Goal: Download file/media

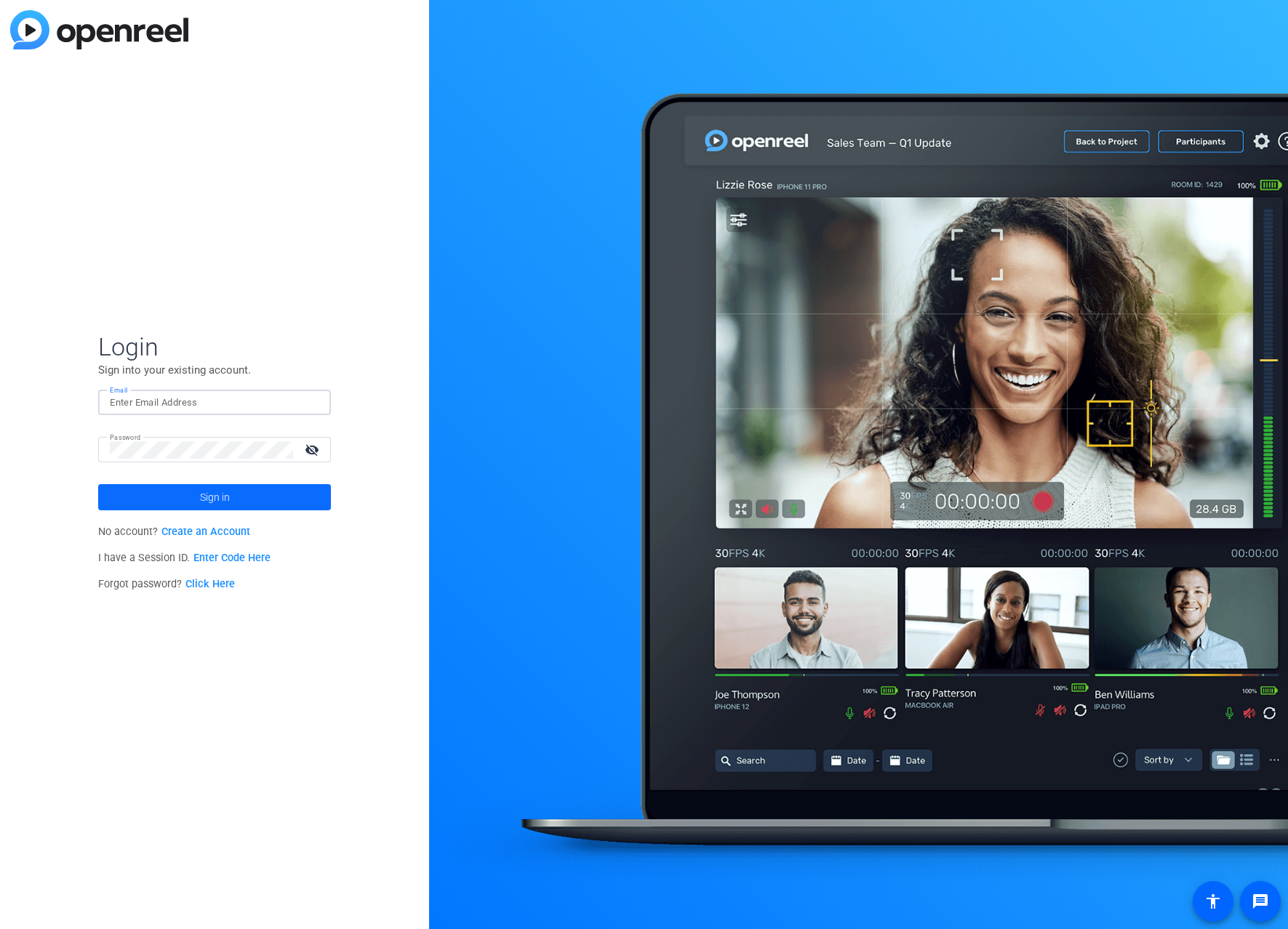
type input "[PERSON_NAME][EMAIL_ADDRESS][DOMAIN_NAME]"
click at [220, 499] on span "Sign in" at bounding box center [215, 496] width 30 height 36
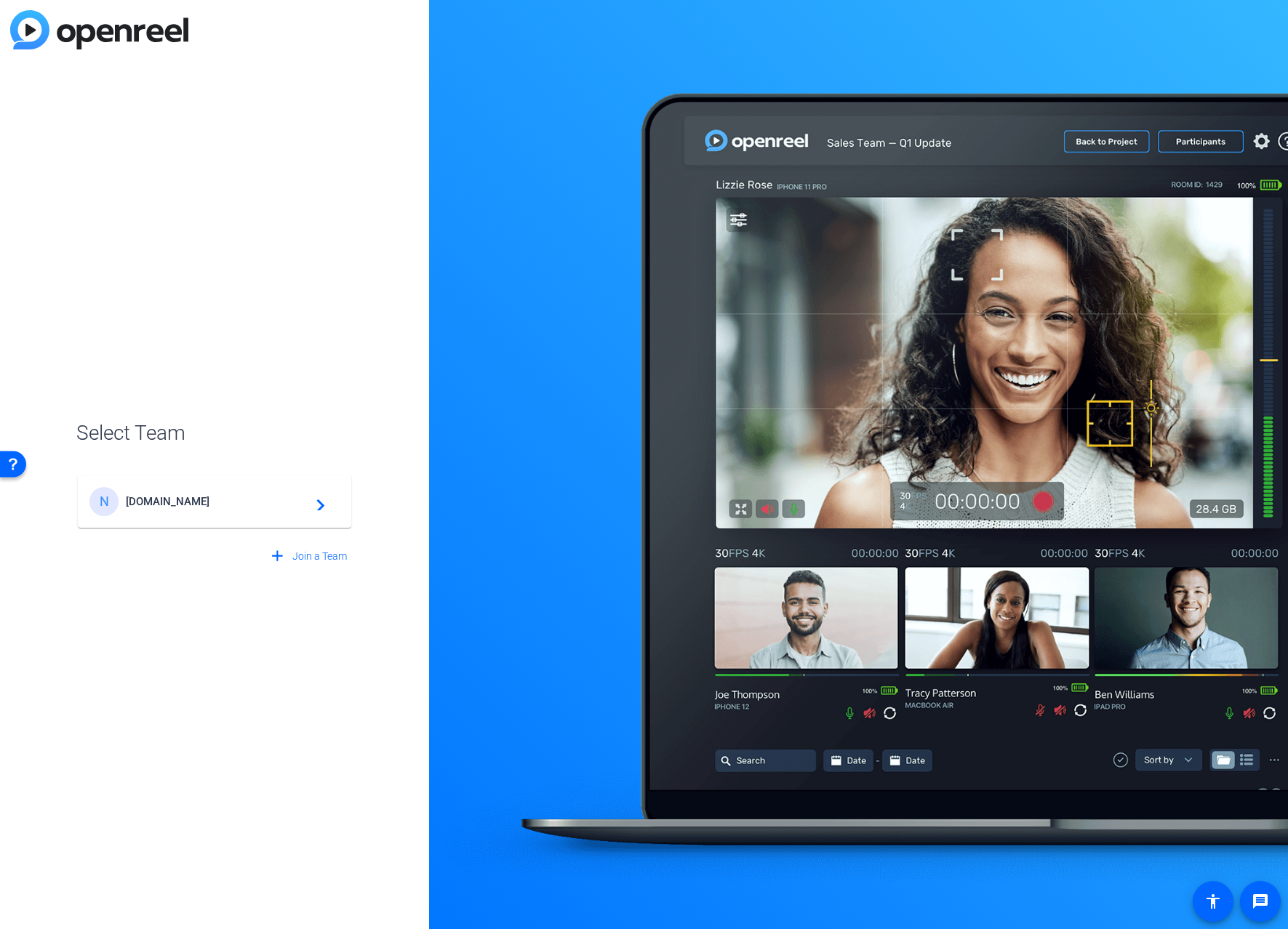
click at [192, 499] on span "[DOMAIN_NAME]" at bounding box center [216, 501] width 182 height 13
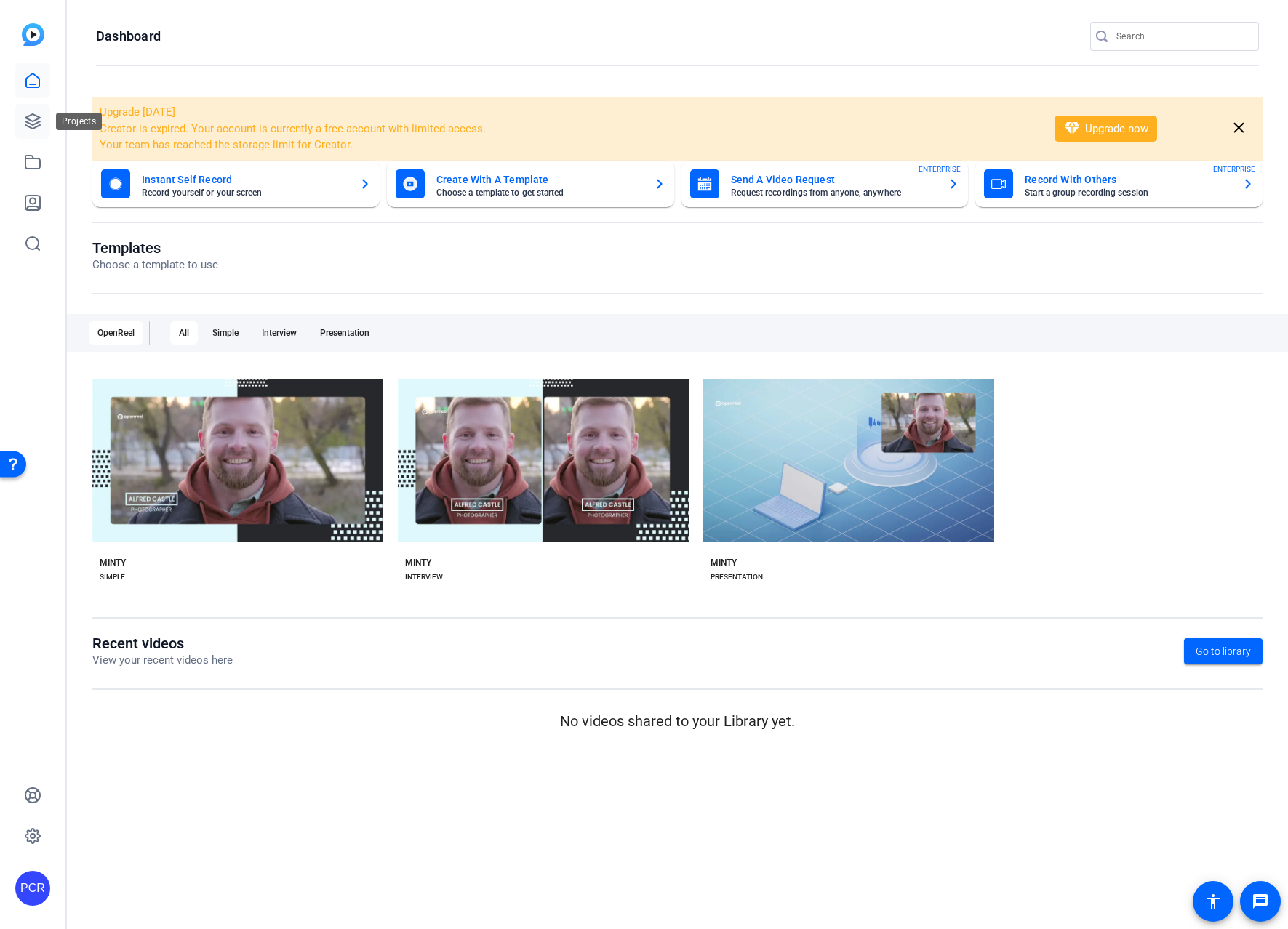
click at [25, 131] on link at bounding box center [32, 121] width 35 height 35
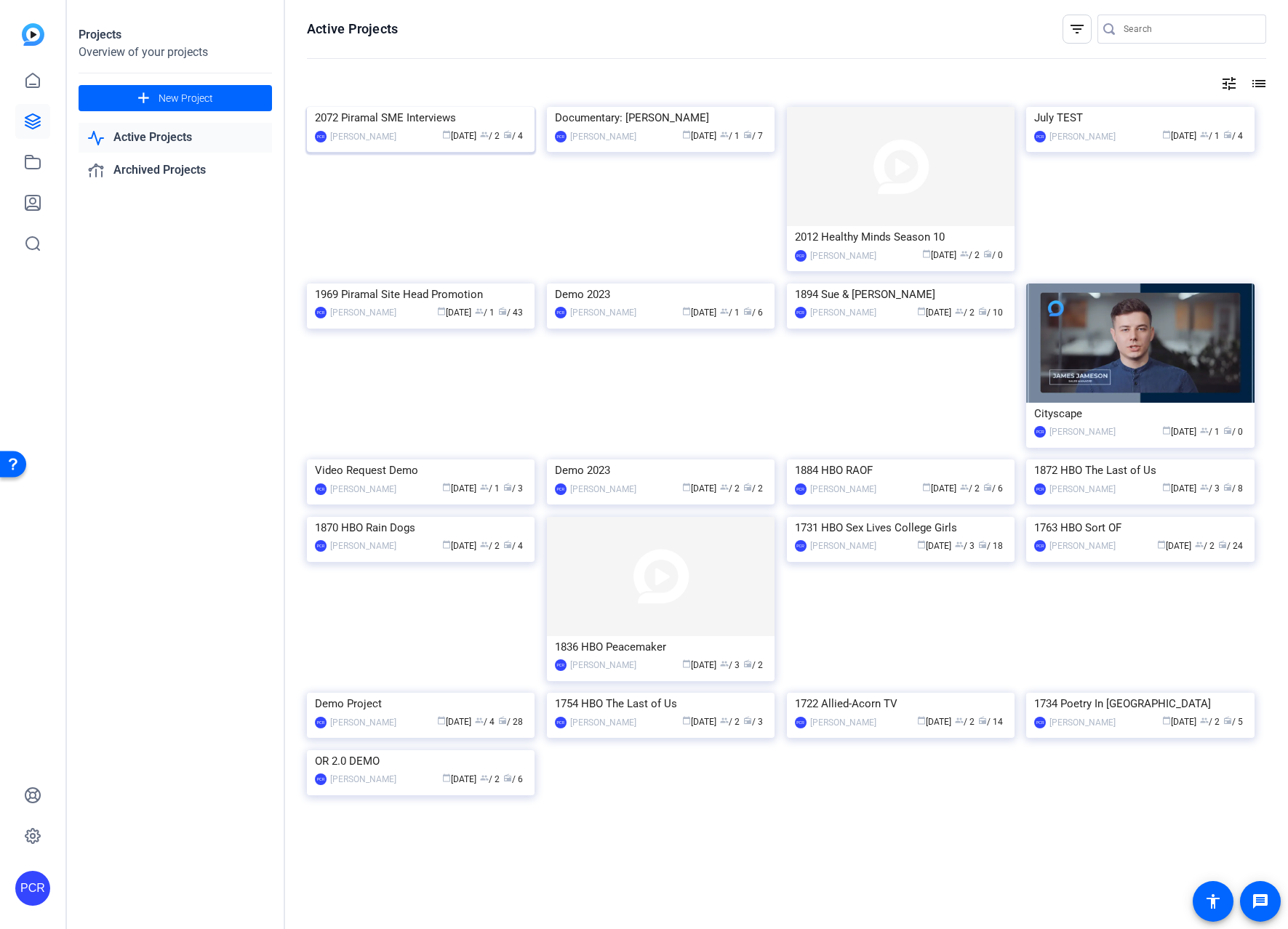
click at [447, 107] on img at bounding box center [421, 107] width 228 height 0
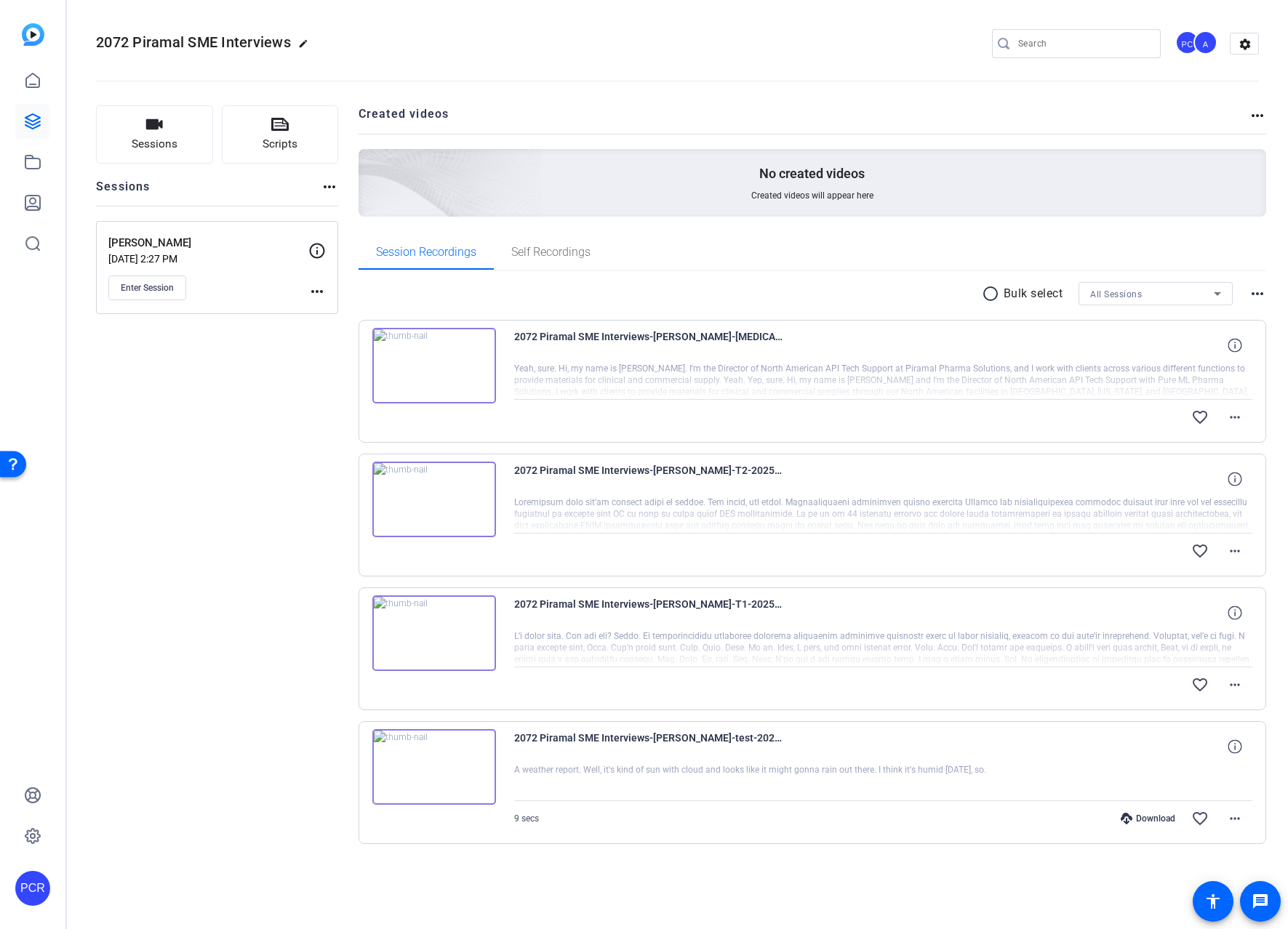
click at [987, 297] on mat-icon "radio_button_unchecked" at bounding box center [992, 294] width 22 height 18
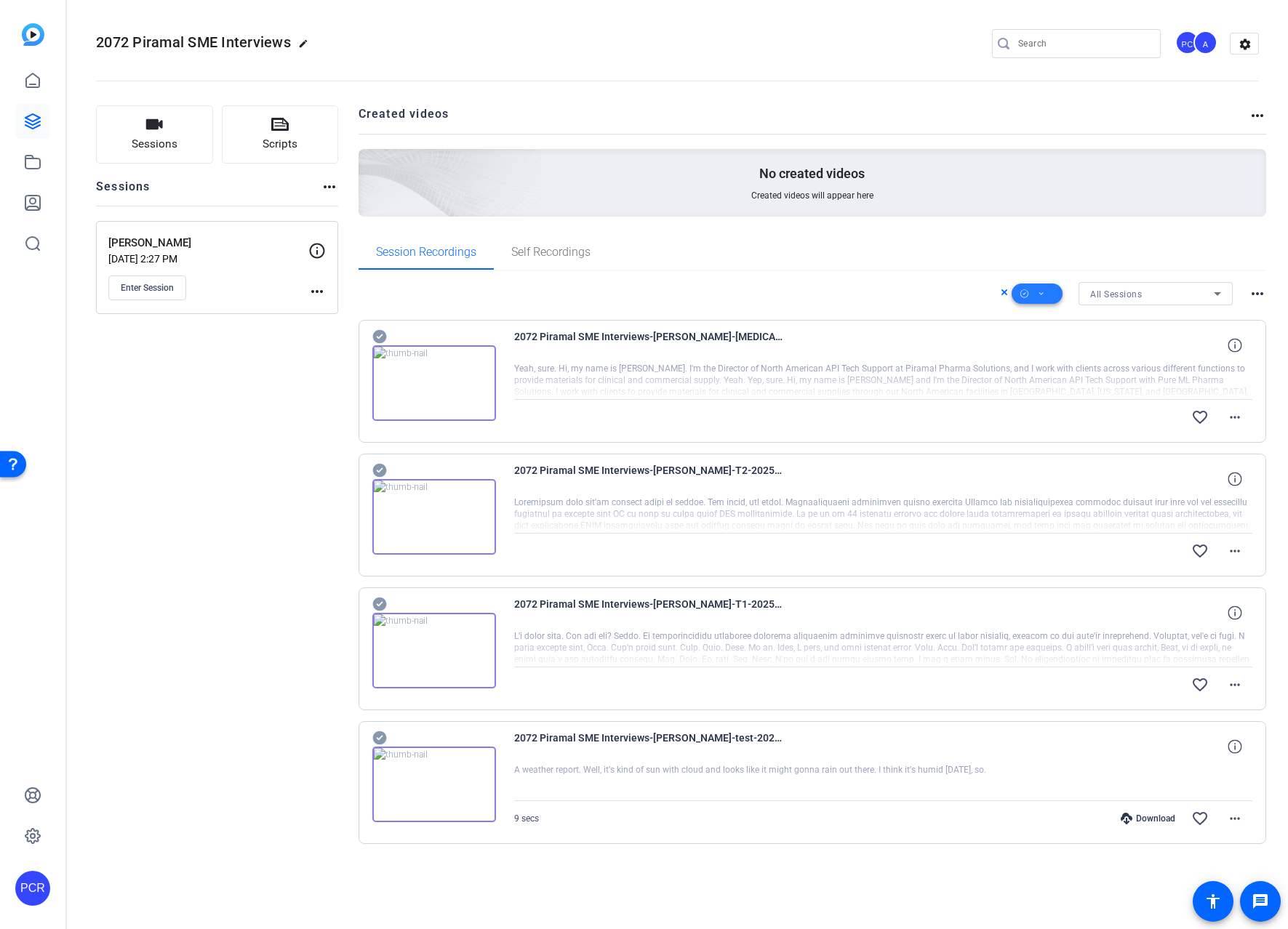
click at [1046, 297] on span at bounding box center [1037, 293] width 51 height 35
click at [1054, 314] on span "Select All" at bounding box center [1061, 317] width 77 height 18
click at [1069, 349] on span "Download Original" at bounding box center [1061, 354] width 77 height 18
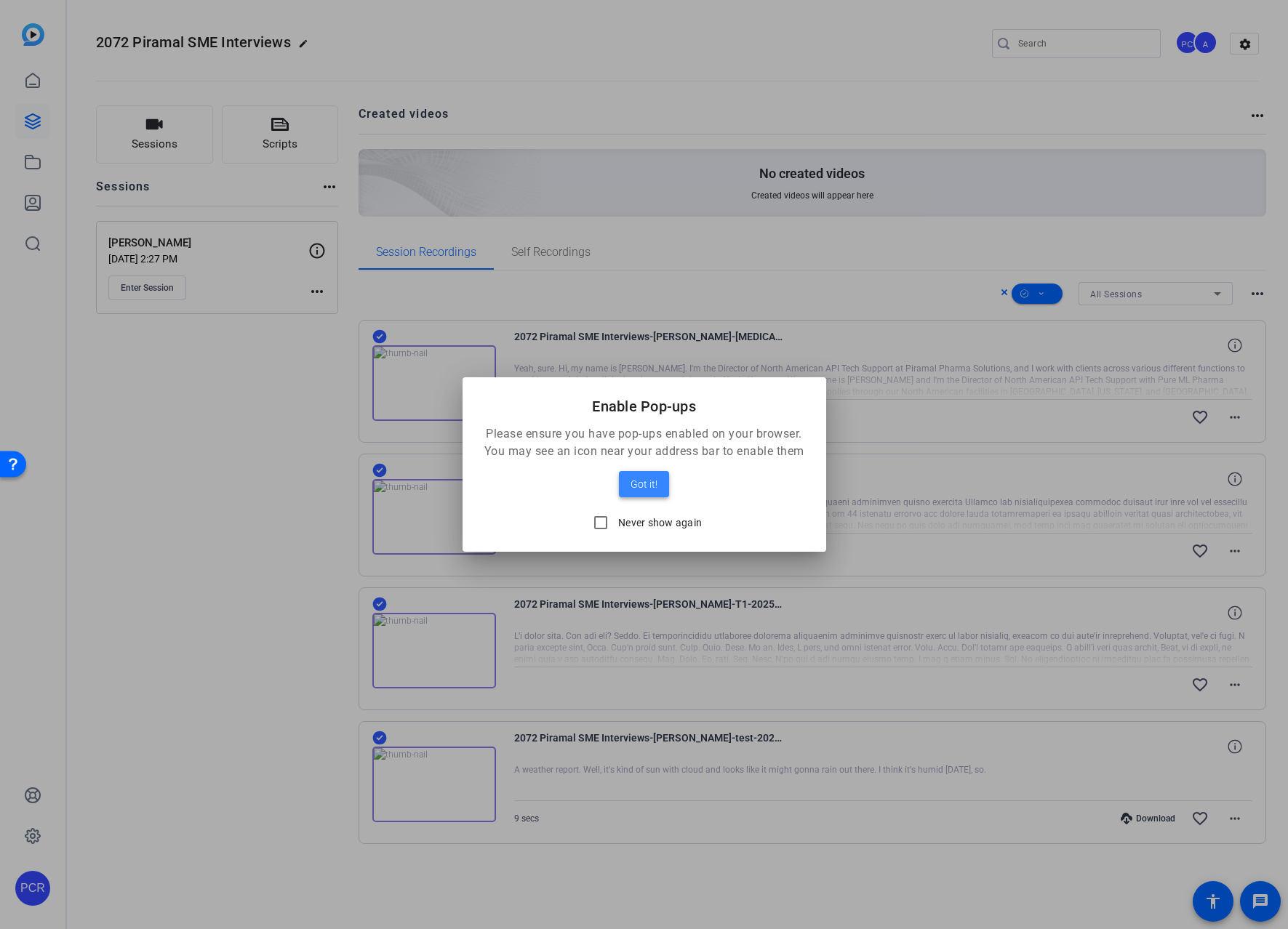
click at [645, 479] on span "Got it!" at bounding box center [644, 484] width 27 height 18
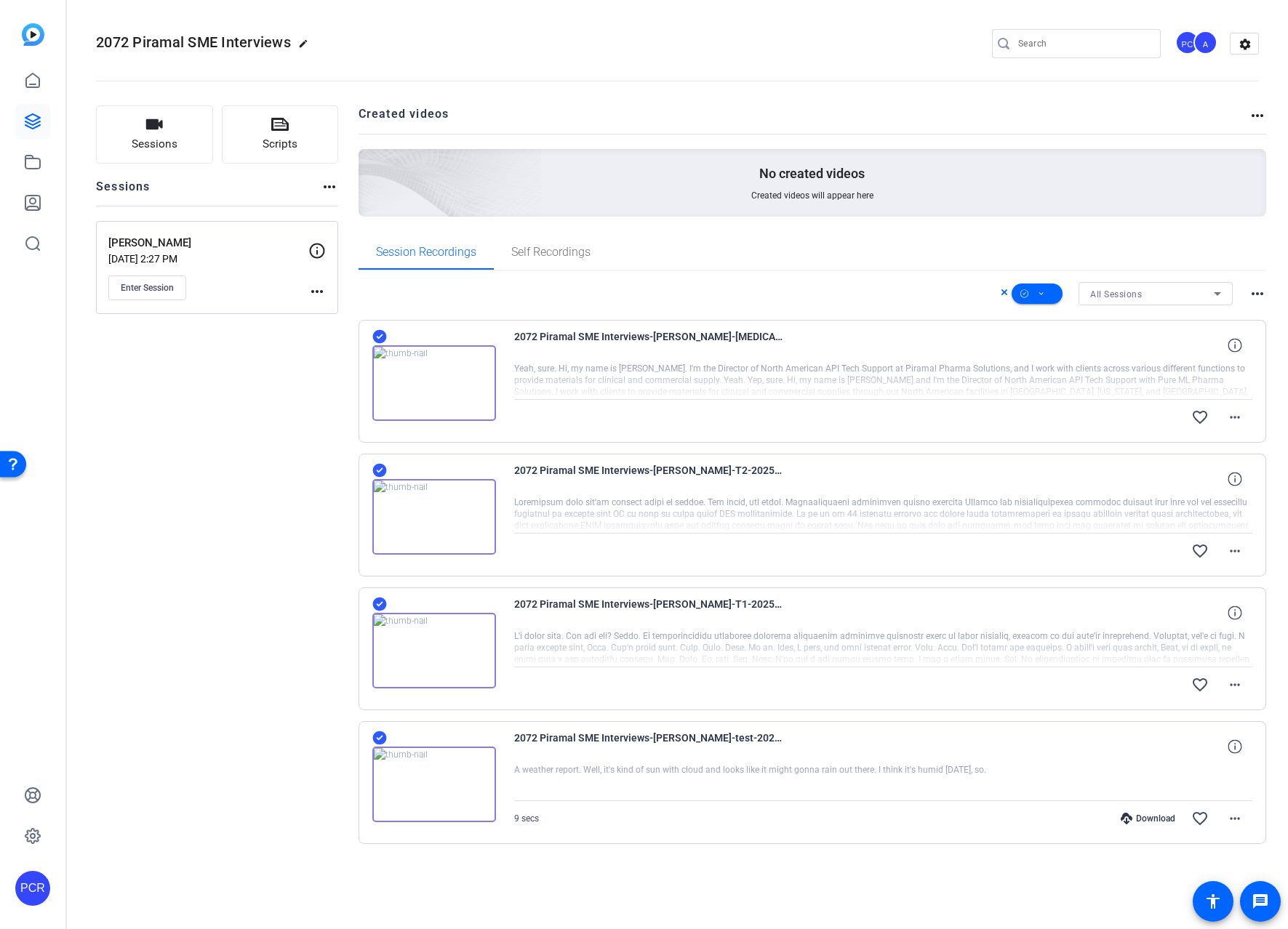
click at [193, 409] on div "Sessions Scripts Sessions more_horiz [PERSON_NAME] [DATE] 2:27 PM Enter Session…" at bounding box center [217, 498] width 242 height 785
click at [1042, 295] on icon at bounding box center [1041, 294] width 7 height 19
click at [887, 263] on div at bounding box center [644, 464] width 1288 height 929
click at [1236, 418] on mat-icon "more_horiz" at bounding box center [1235, 417] width 18 height 18
click at [1238, 506] on span "Download Transcript" at bounding box center [1197, 502] width 87 height 18
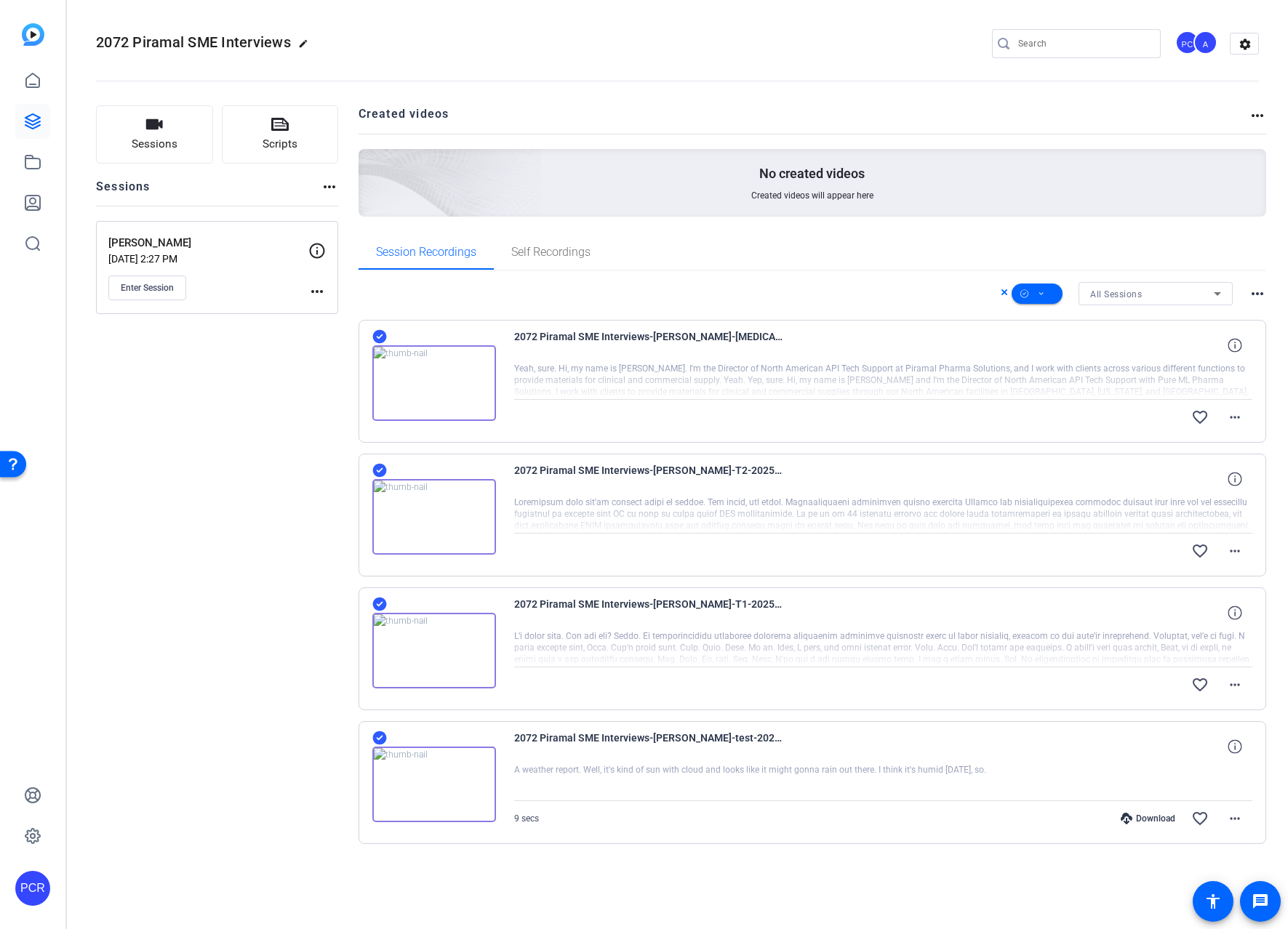
click at [1258, 582] on div "2072 Piramal SME Interviews-[PERSON_NAME]-[MEDICAL_DATA]-2025-09-23-13-57-15-41…" at bounding box center [812, 581] width 908 height 524
click at [1238, 556] on mat-icon "more_horiz" at bounding box center [1235, 551] width 18 height 18
click at [1227, 638] on span "Download Transcript" at bounding box center [1197, 636] width 87 height 18
click at [1272, 711] on div "Sessions Scripts Sessions more_horiz [PERSON_NAME] [DATE] 2:27 PM Enter Session…" at bounding box center [678, 498] width 1221 height 822
click at [1232, 684] on mat-icon "more_horiz" at bounding box center [1235, 684] width 18 height 18
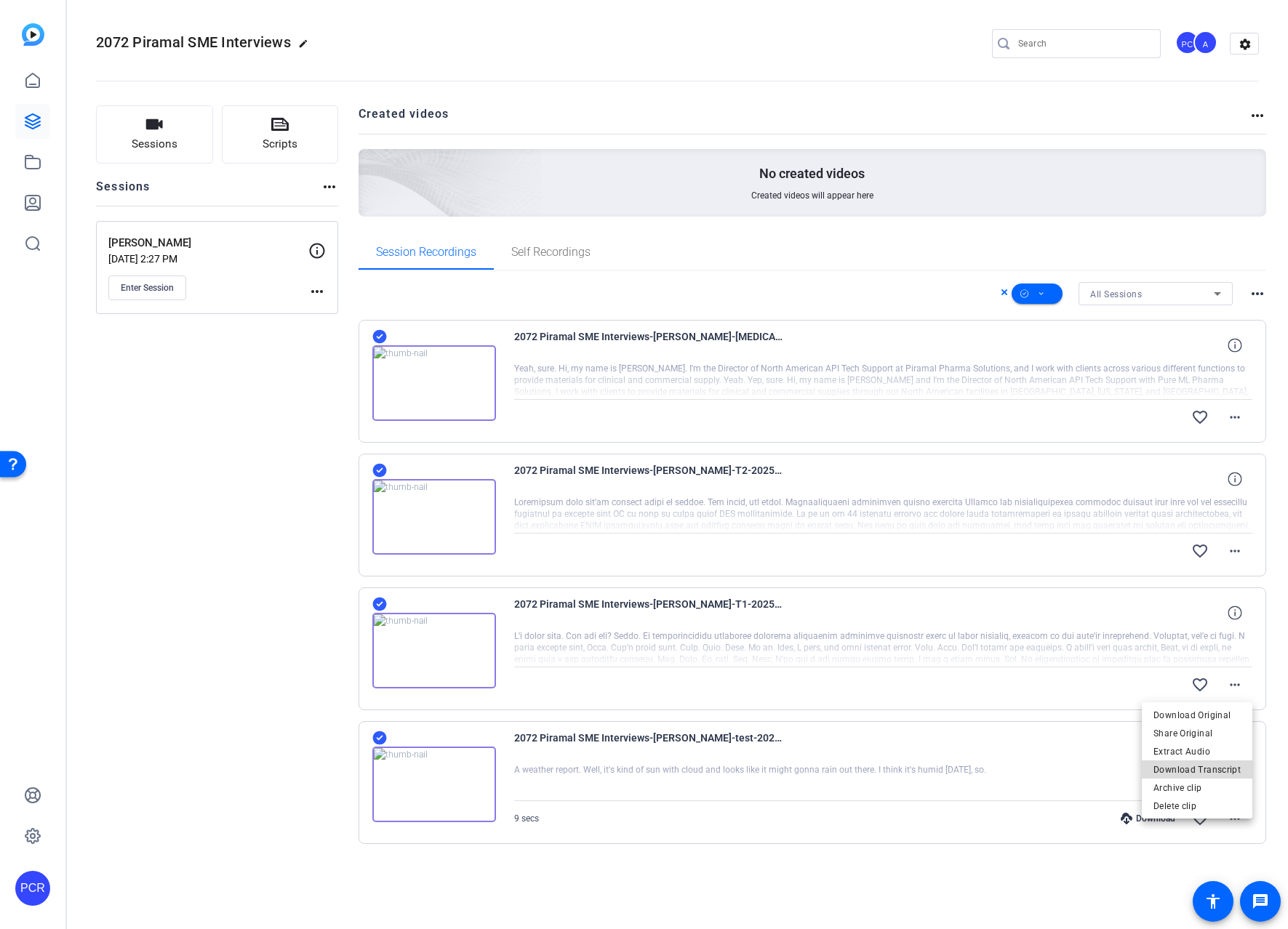
click at [1215, 768] on span "Download Transcript" at bounding box center [1197, 770] width 87 height 18
